Goal: Check status: Check status

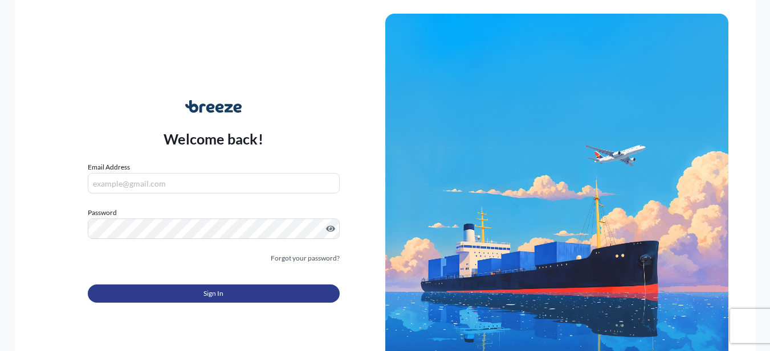
type input "[PERSON_NAME][EMAIL_ADDRESS][PERSON_NAME][DOMAIN_NAME]"
click at [204, 291] on span "Sign In" at bounding box center [213, 293] width 20 height 11
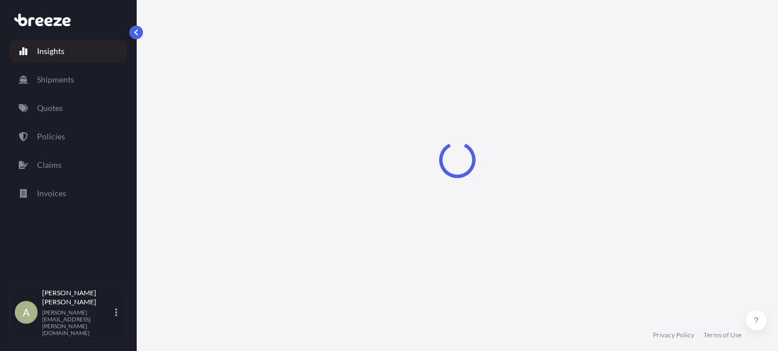
select select "2025"
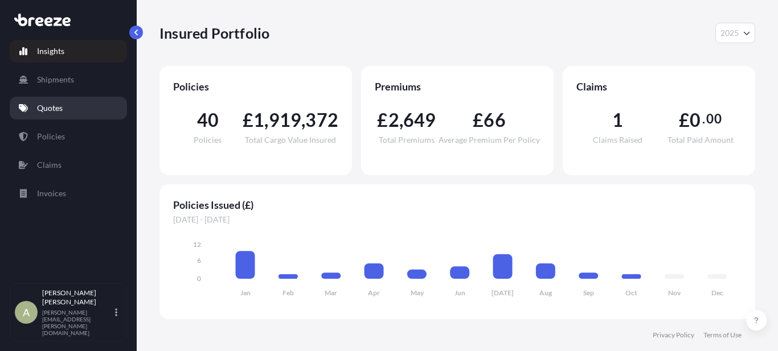
click at [96, 107] on link "Quotes" at bounding box center [68, 108] width 117 height 23
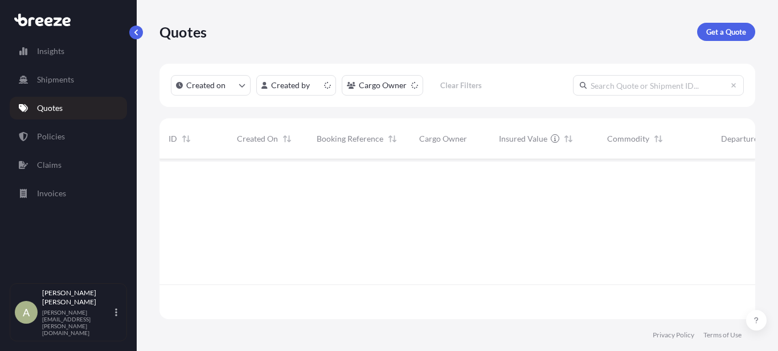
scroll to position [158, 587]
click at [599, 85] on input "text" at bounding box center [658, 85] width 171 height 21
type input "q16177"
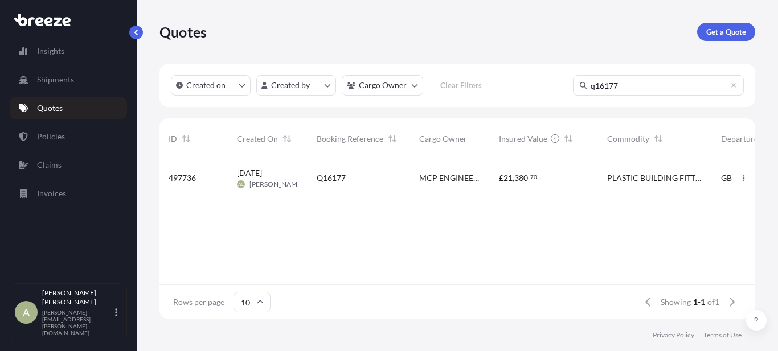
click at [526, 174] on span "380" at bounding box center [521, 178] width 14 height 8
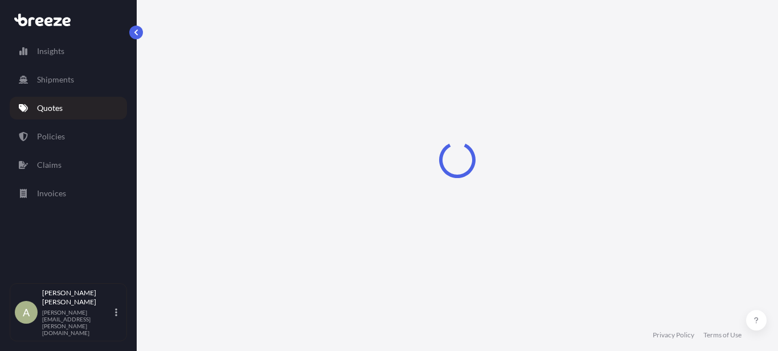
select select "Road"
select select "Air"
select select "Road"
select select "1"
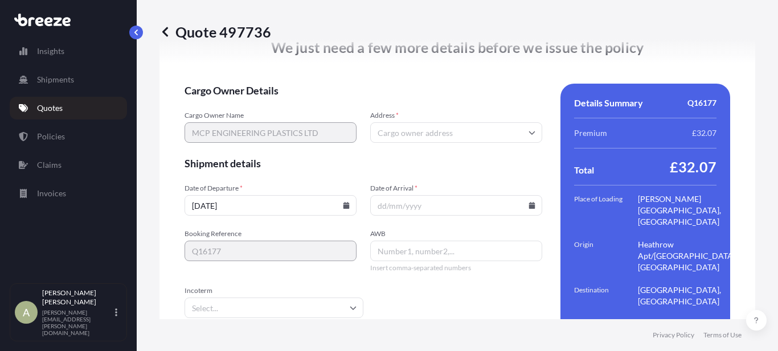
scroll to position [1681, 0]
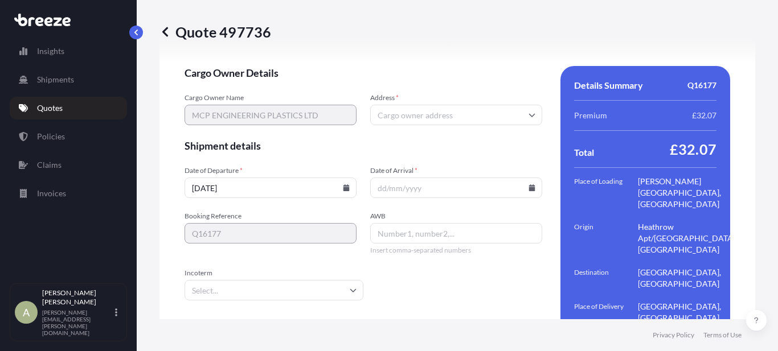
click at [410, 178] on input "Date of Arrival *" at bounding box center [456, 188] width 172 height 21
click at [530, 178] on input "Date of Arrival *" at bounding box center [456, 188] width 172 height 21
click at [490, 178] on input "Date of Arrival *" at bounding box center [456, 188] width 172 height 21
click at [337, 178] on input "[DATE]" at bounding box center [271, 188] width 172 height 21
click at [344, 185] on icon at bounding box center [346, 188] width 6 height 7
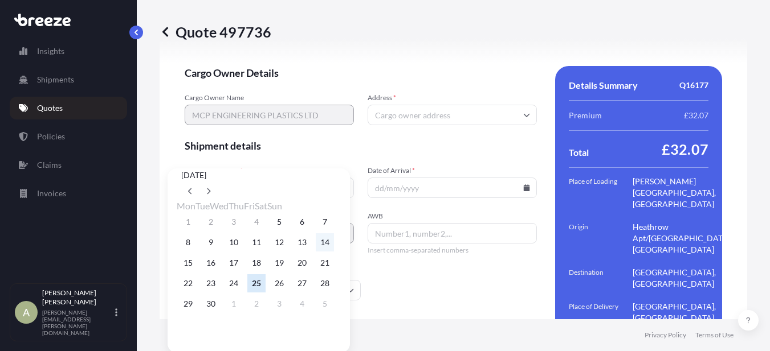
click at [334, 252] on button "14" at bounding box center [325, 243] width 18 height 18
type input "[DATE]"
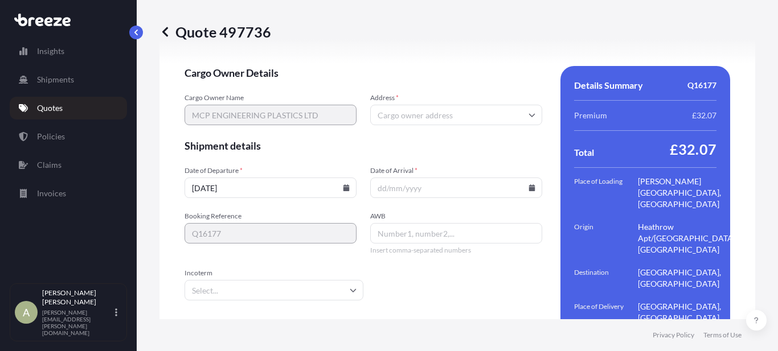
click at [497, 178] on input "Date of Arrival *" at bounding box center [456, 188] width 172 height 21
click at [523, 178] on input "Date of Arrival *" at bounding box center [456, 188] width 172 height 21
click at [529, 185] on icon at bounding box center [532, 188] width 6 height 7
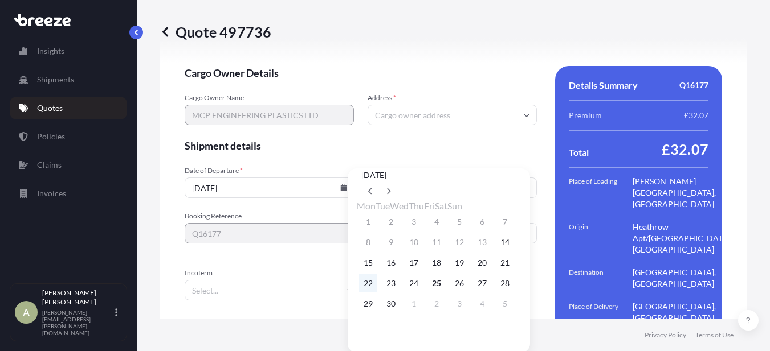
click at [368, 293] on button "22" at bounding box center [368, 284] width 18 height 18
type input "[DATE]"
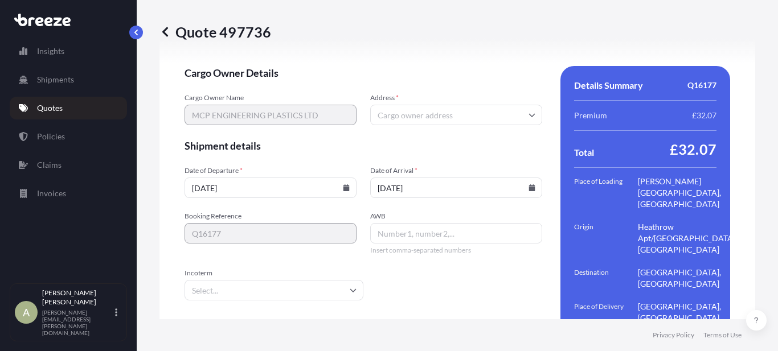
click at [404, 223] on input "AWB" at bounding box center [456, 233] width 172 height 21
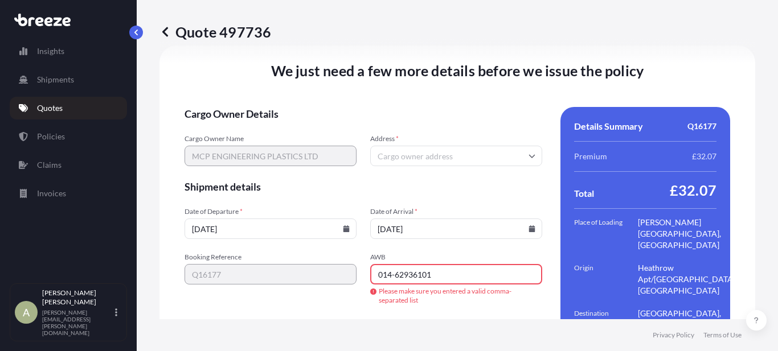
scroll to position [1628, 0]
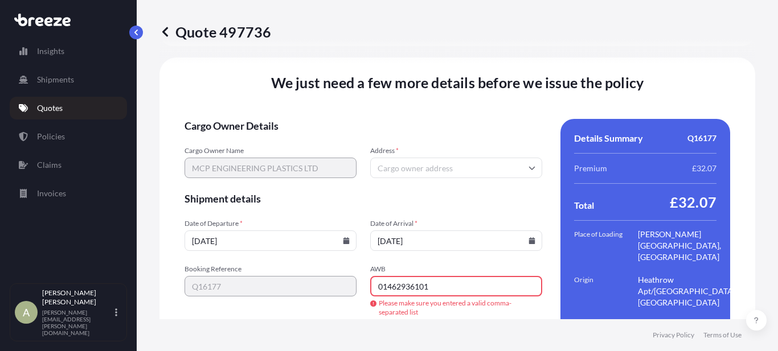
type input "01462936101"
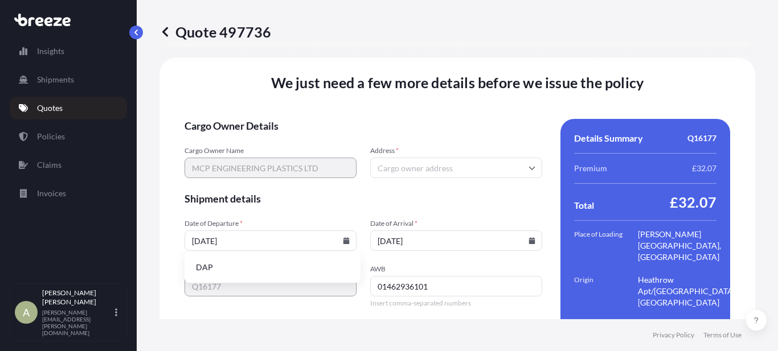
type input "dap"
click at [422, 146] on span "Address *" at bounding box center [456, 150] width 172 height 9
click at [422, 158] on input "Address *" at bounding box center [456, 168] width 172 height 21
paste input "[STREET_ADDRESS][PERSON_NAME]"
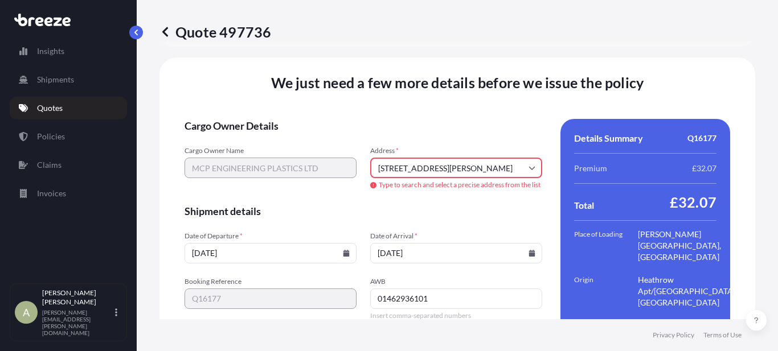
scroll to position [0, 0]
click at [529, 165] on icon at bounding box center [532, 168] width 7 height 7
click at [481, 158] on input "[STREET_ADDRESS][PERSON_NAME]" at bounding box center [456, 168] width 172 height 21
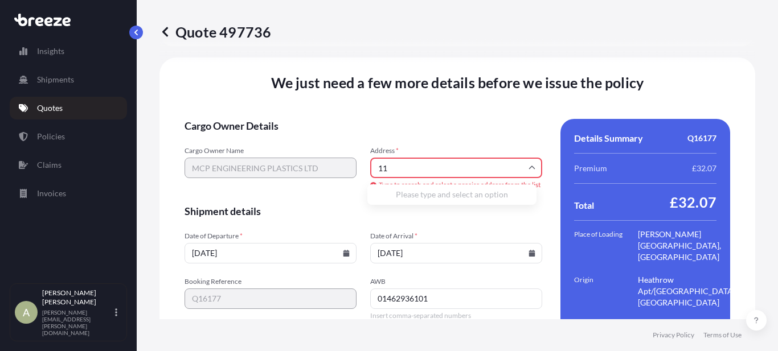
type input "1"
paste input "[STREET_ADDRESS][PERSON_NAME]"
click at [522, 158] on input "CM23 4TR" at bounding box center [456, 168] width 172 height 21
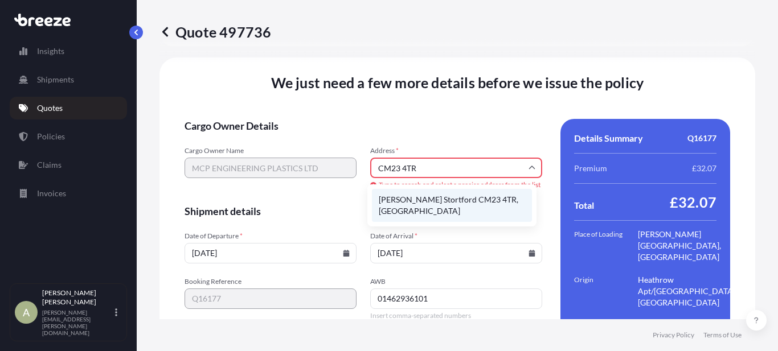
click at [472, 199] on li "[PERSON_NAME] Stortford CM23 4TR, [GEOGRAPHIC_DATA]" at bounding box center [452, 205] width 160 height 33
type input "[PERSON_NAME] Stortford CM23 4TR, [GEOGRAPHIC_DATA]"
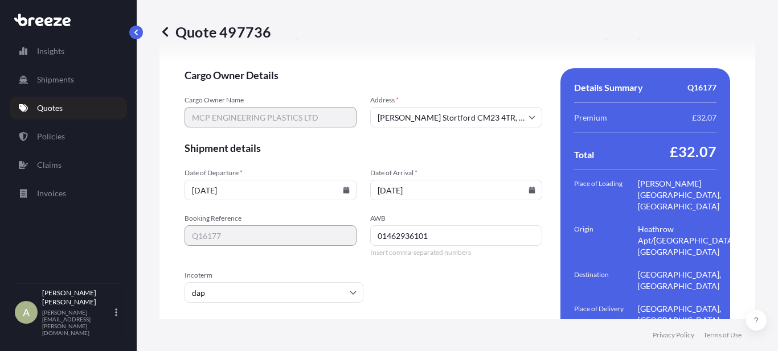
scroll to position [1681, 0]
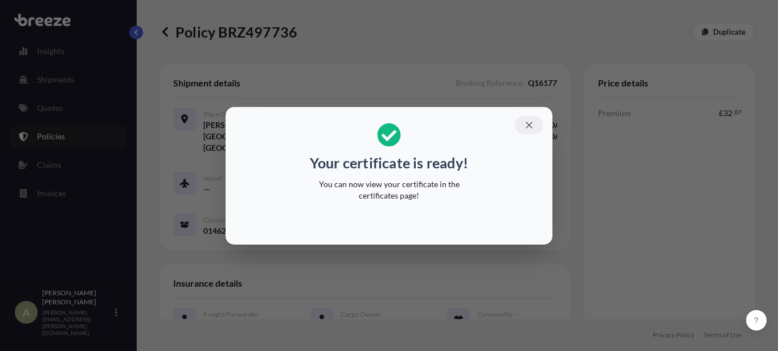
click at [533, 121] on icon "button" at bounding box center [529, 125] width 10 height 10
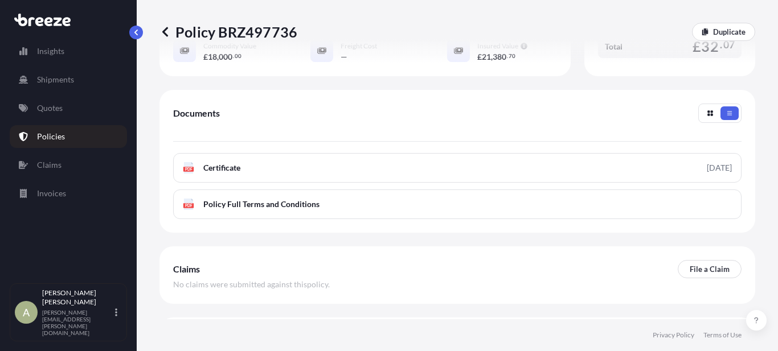
scroll to position [342, 0]
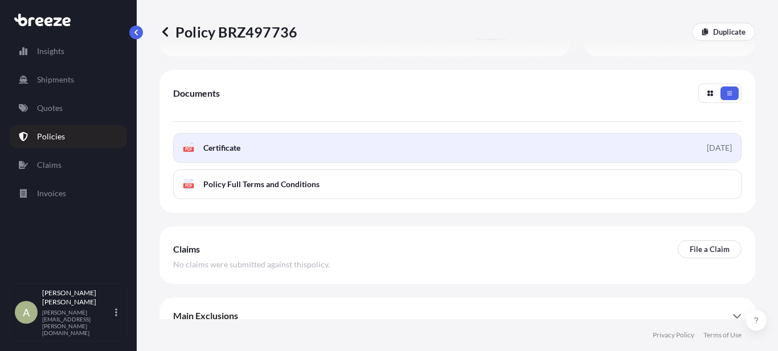
click at [297, 154] on link "PDF Certificate [DATE]" at bounding box center [457, 148] width 568 height 30
